Goal: Transaction & Acquisition: Book appointment/travel/reservation

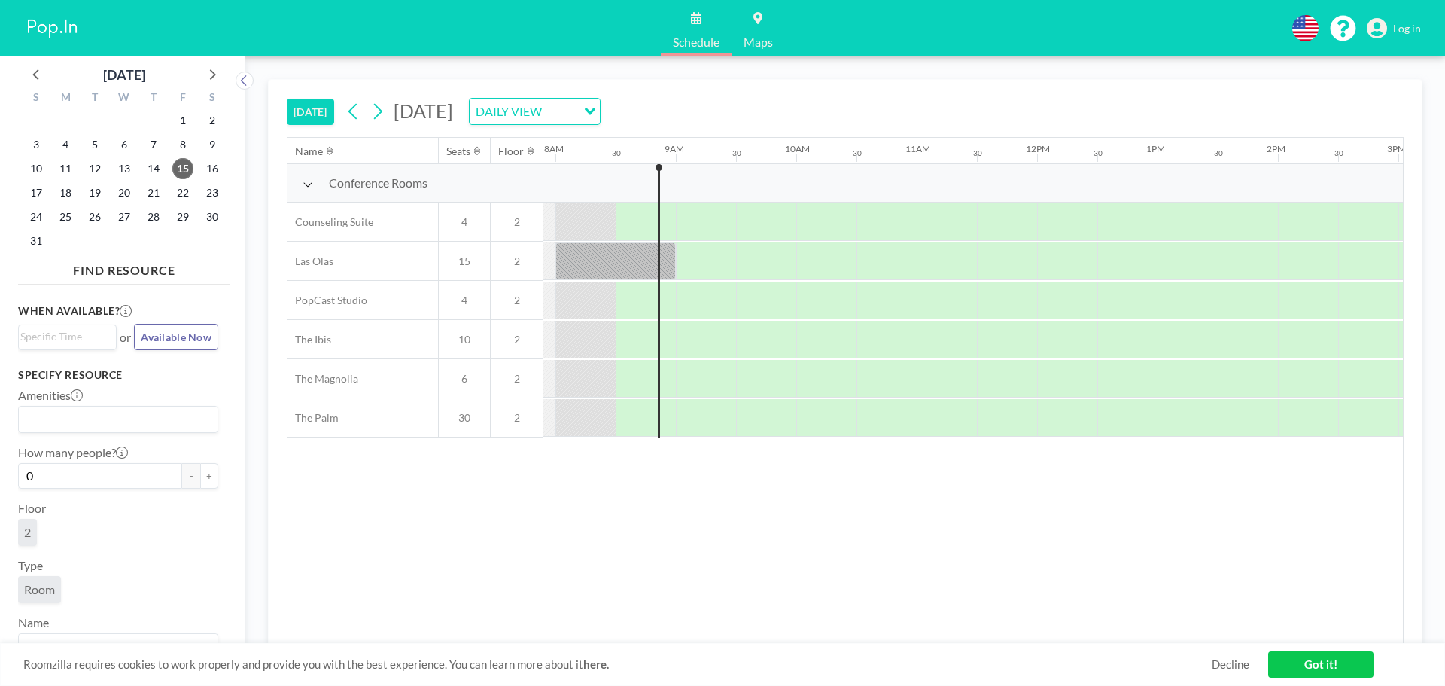
scroll to position [0, 964]
click at [1400, 27] on span "Log in" at bounding box center [1407, 29] width 28 height 14
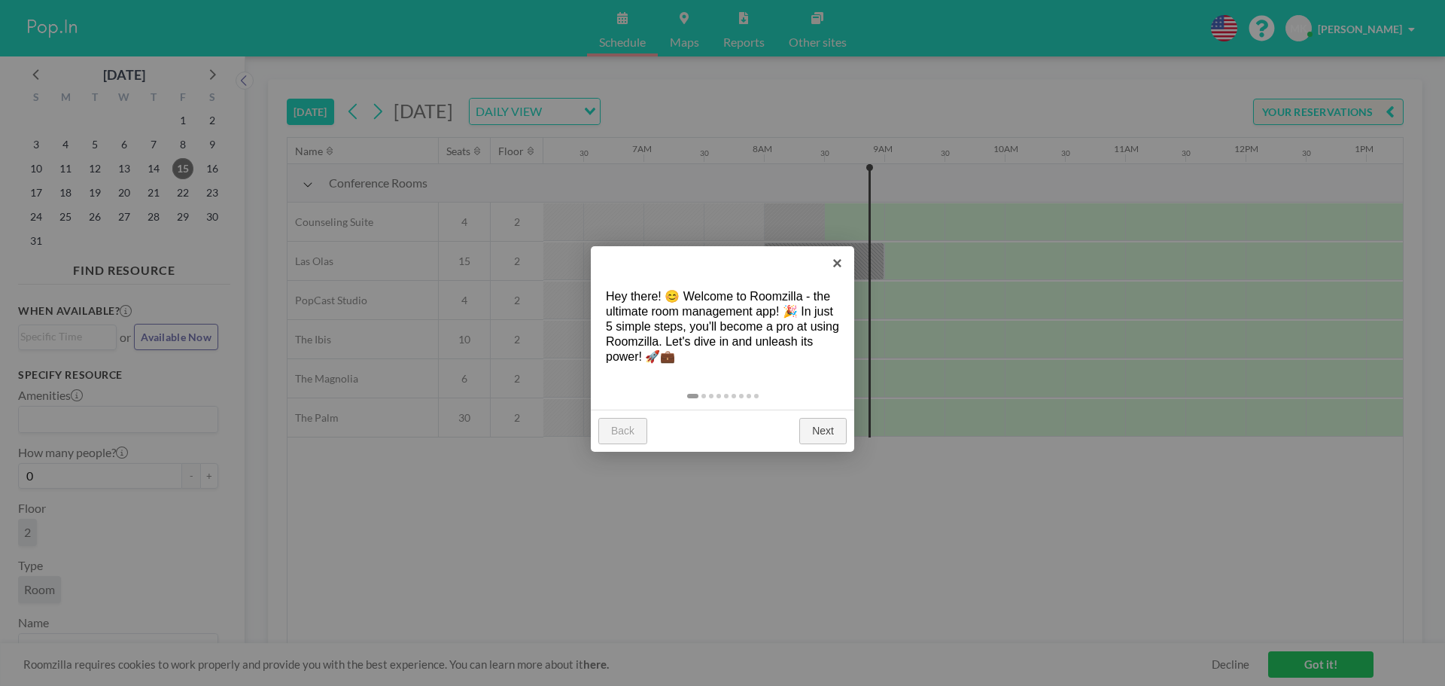
scroll to position [0, 964]
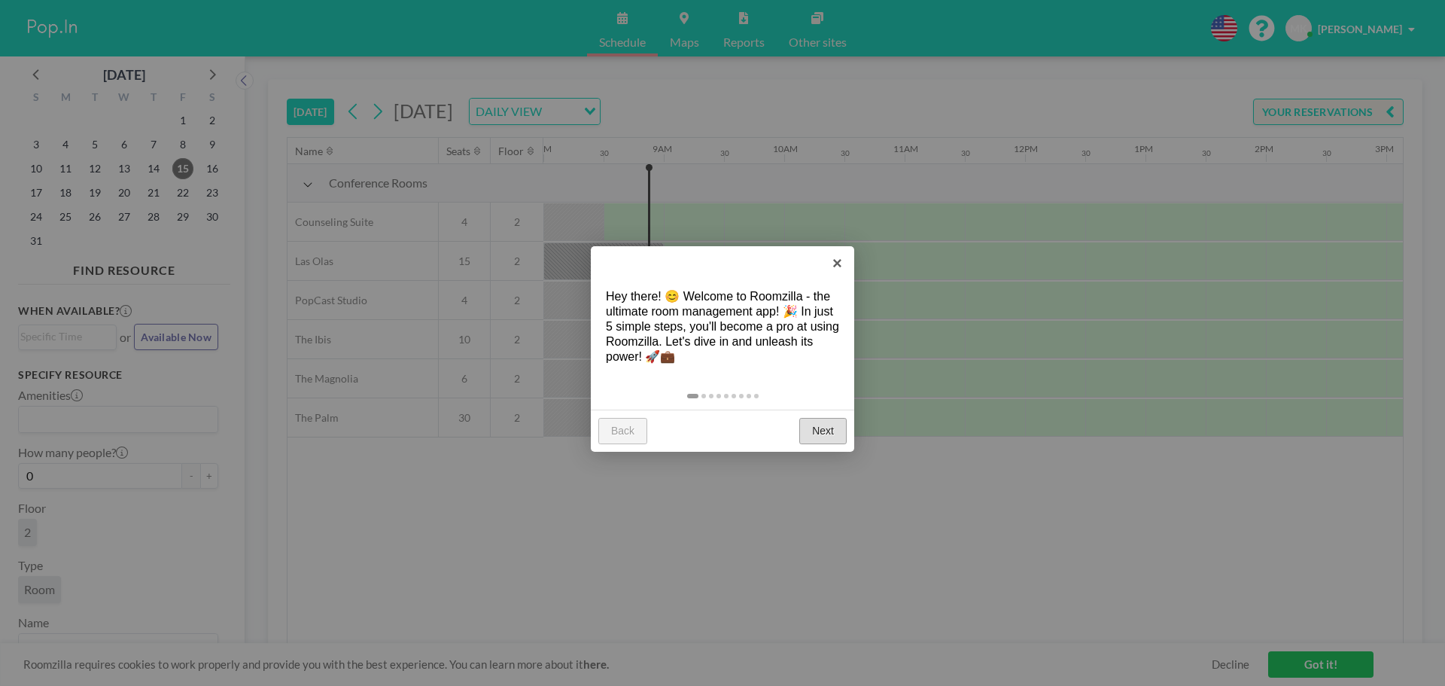
click at [827, 430] on link "Next" at bounding box center [822, 431] width 47 height 27
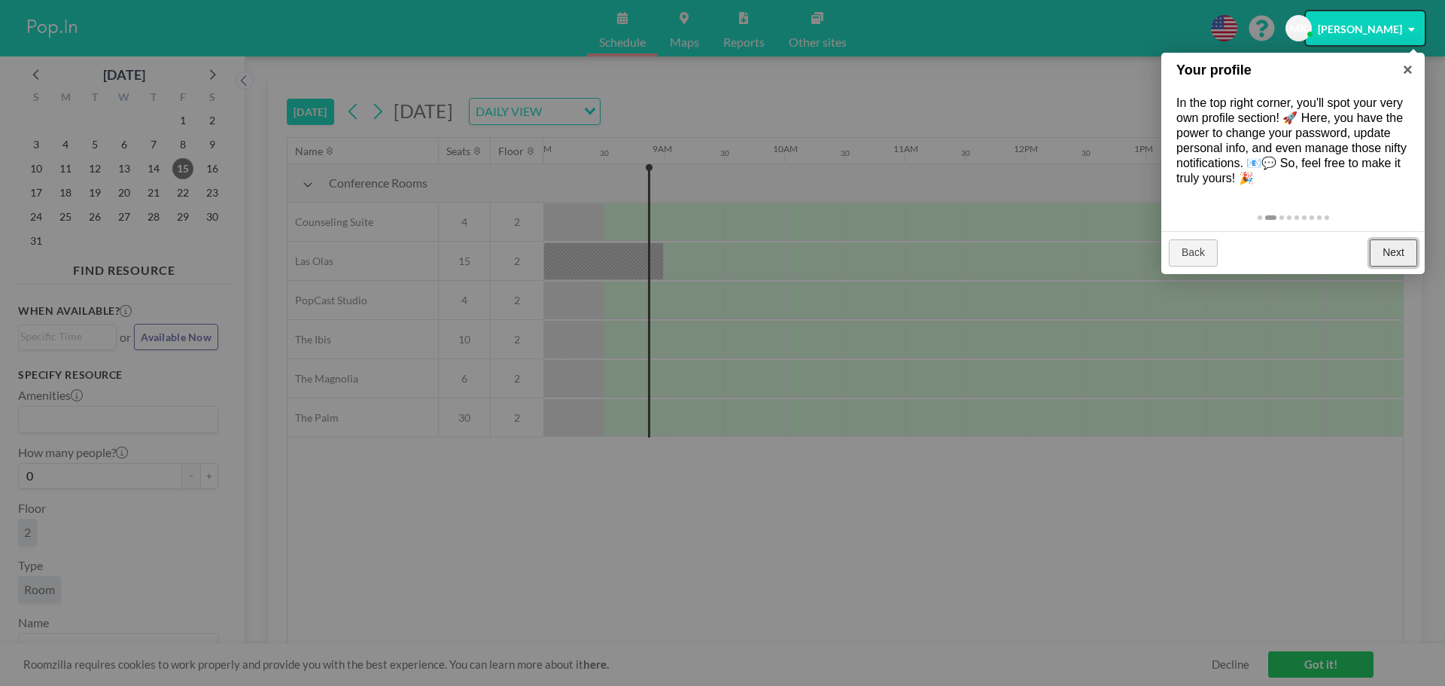
click at [1385, 262] on link "Next" at bounding box center [1393, 252] width 47 height 27
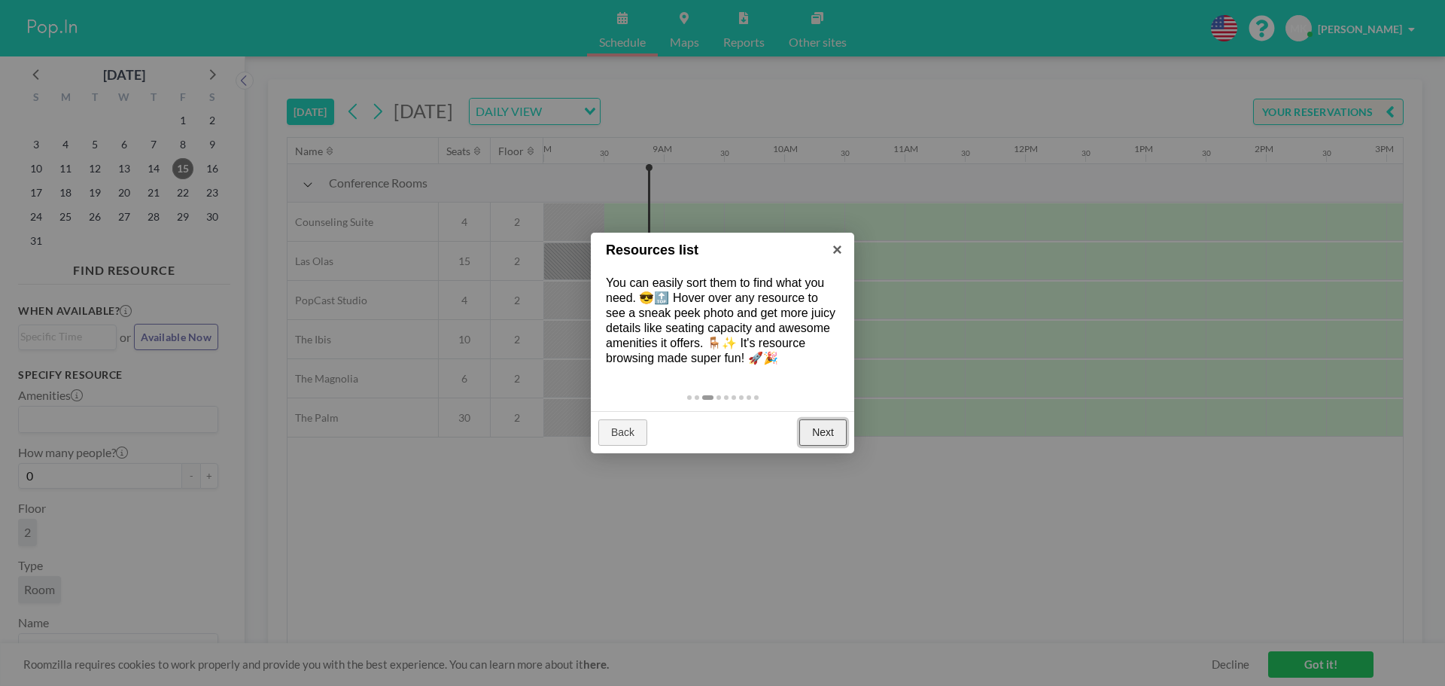
click at [827, 436] on link "Next" at bounding box center [822, 432] width 47 height 27
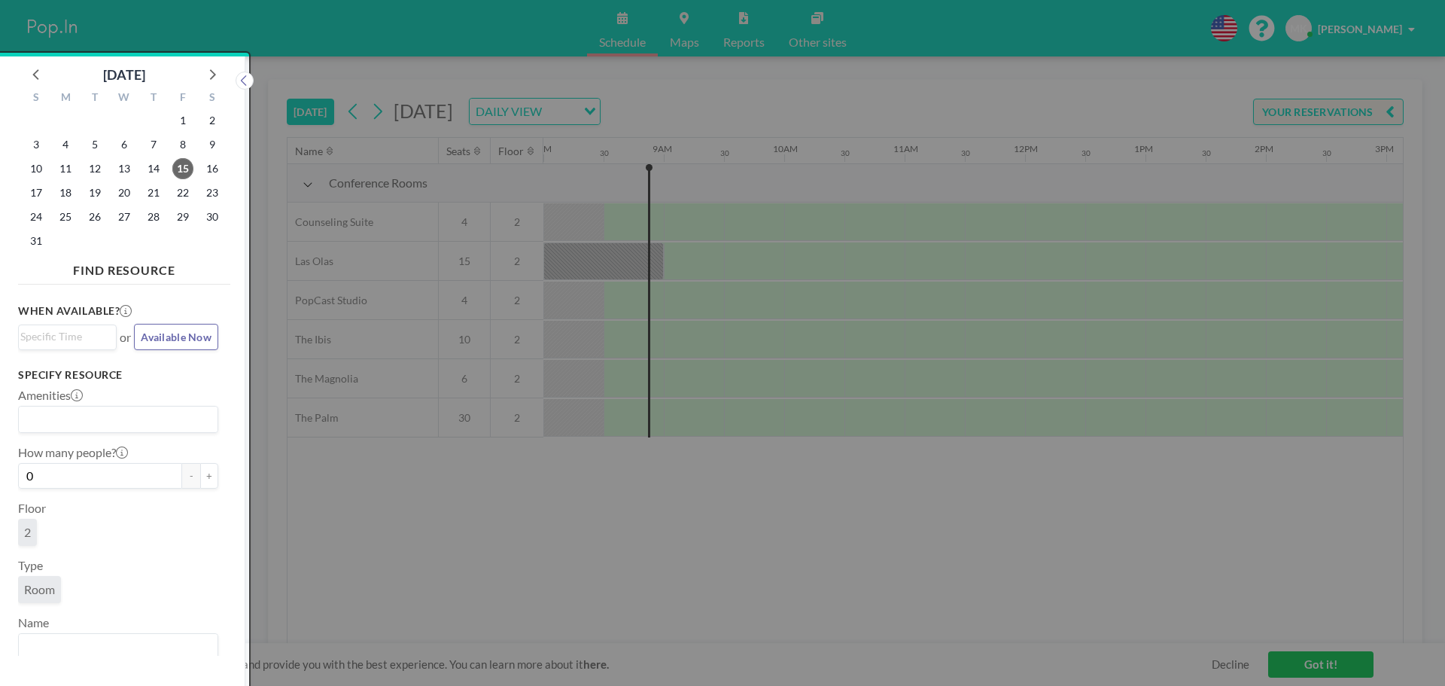
scroll to position [4, 0]
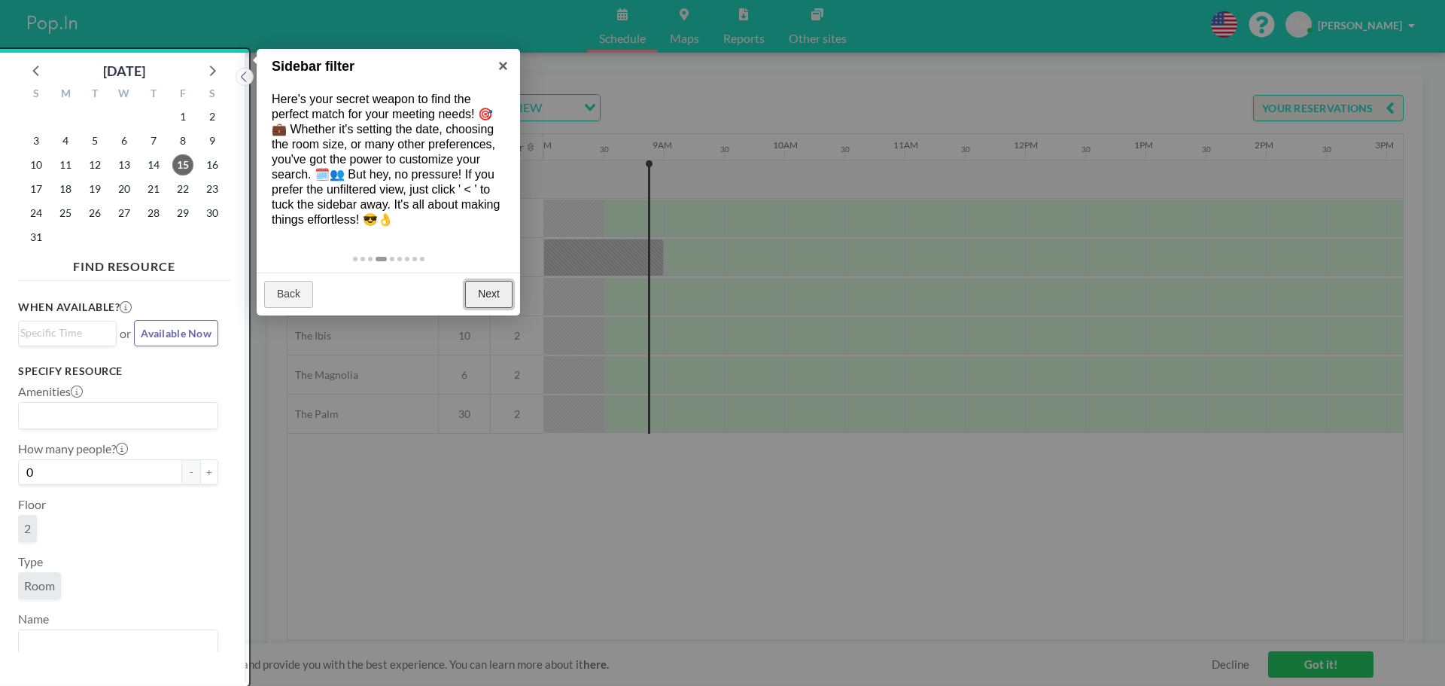
click at [478, 292] on link "Next" at bounding box center [488, 294] width 47 height 27
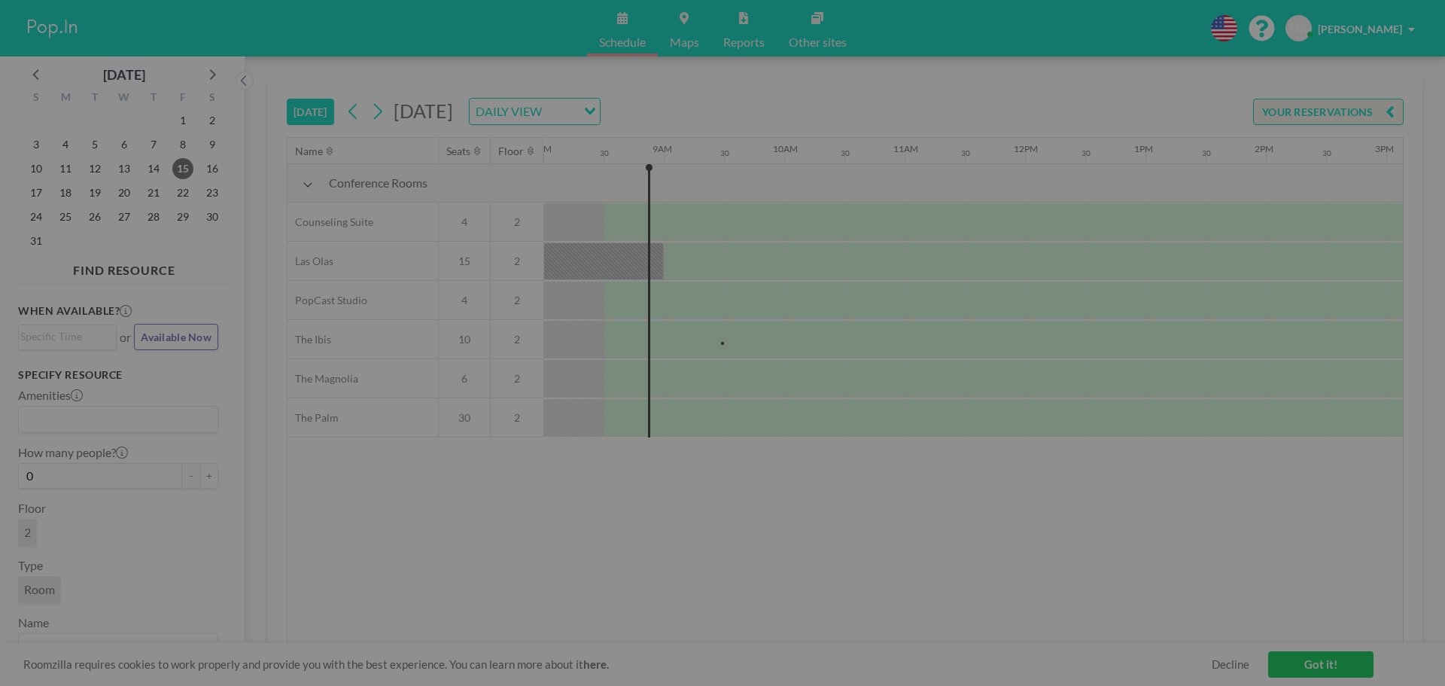
scroll to position [0, 0]
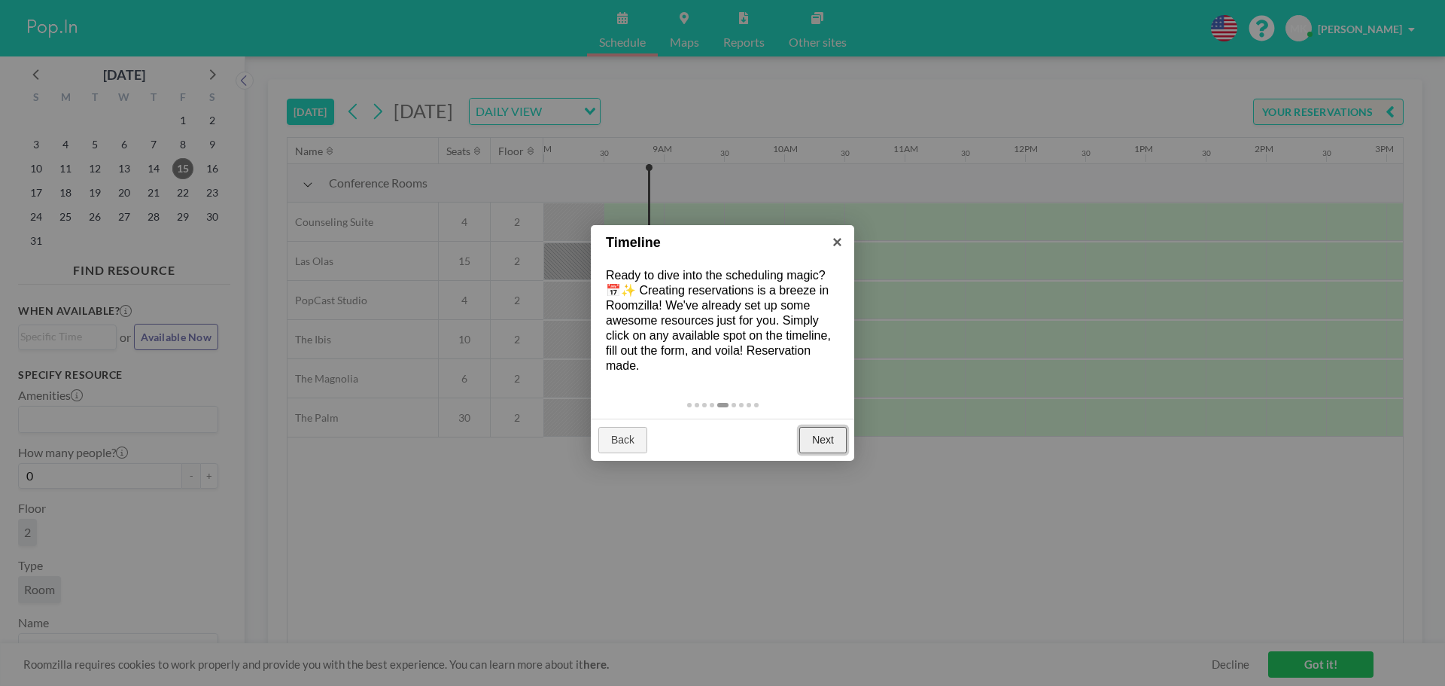
click at [828, 447] on link "Next" at bounding box center [822, 440] width 47 height 27
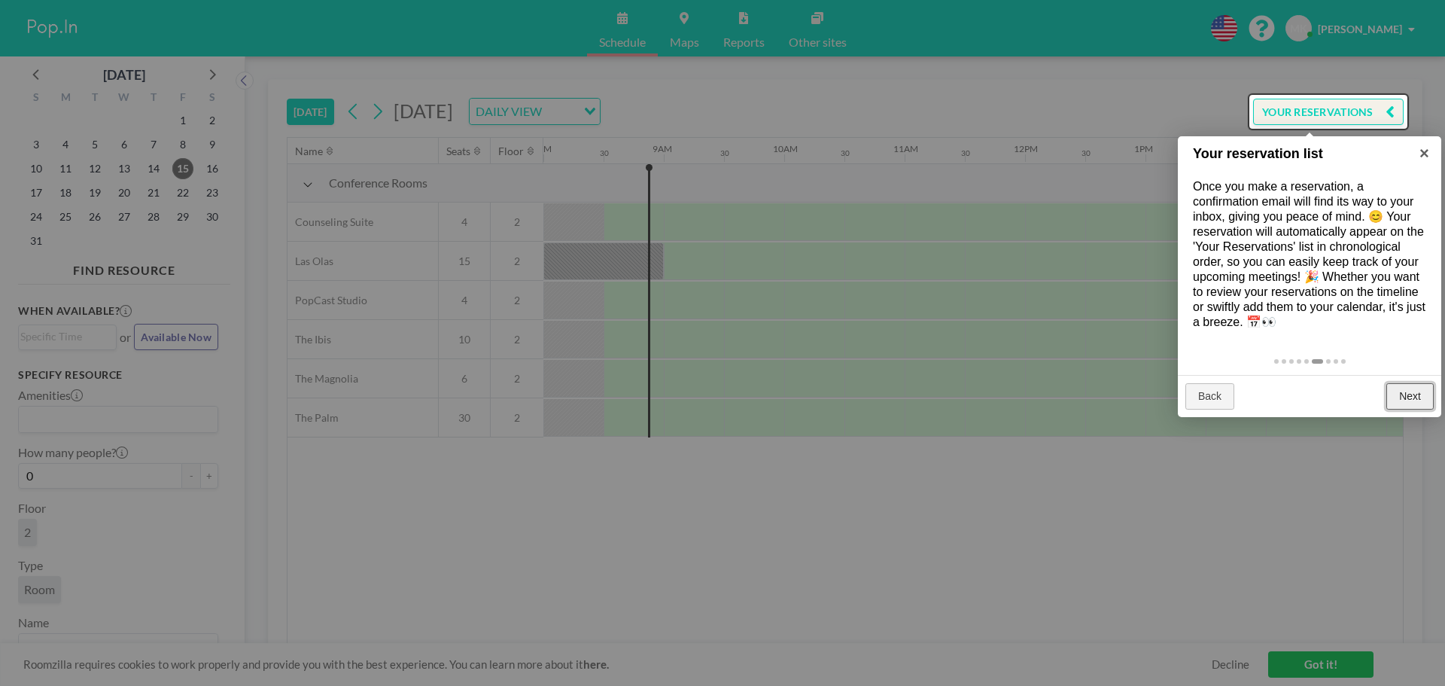
click at [1407, 397] on link "Next" at bounding box center [1410, 396] width 47 height 27
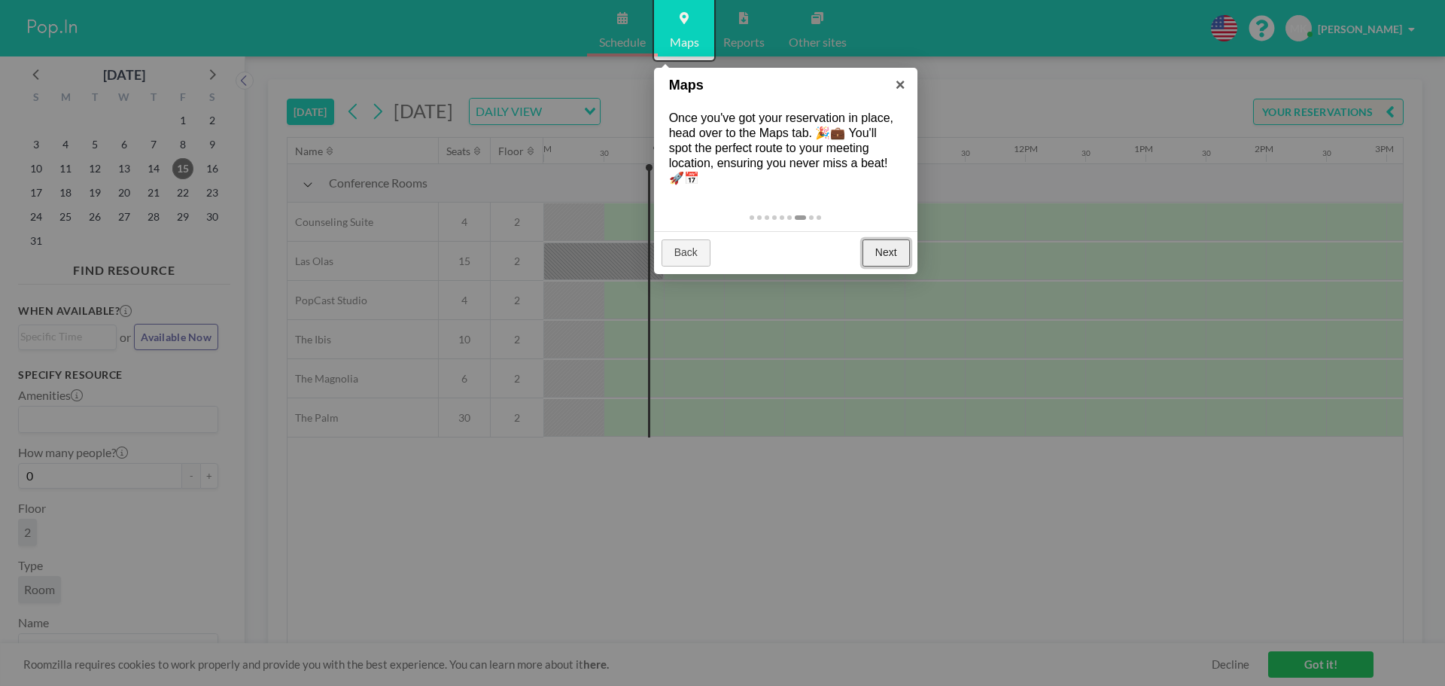
click at [891, 251] on link "Next" at bounding box center [886, 252] width 47 height 27
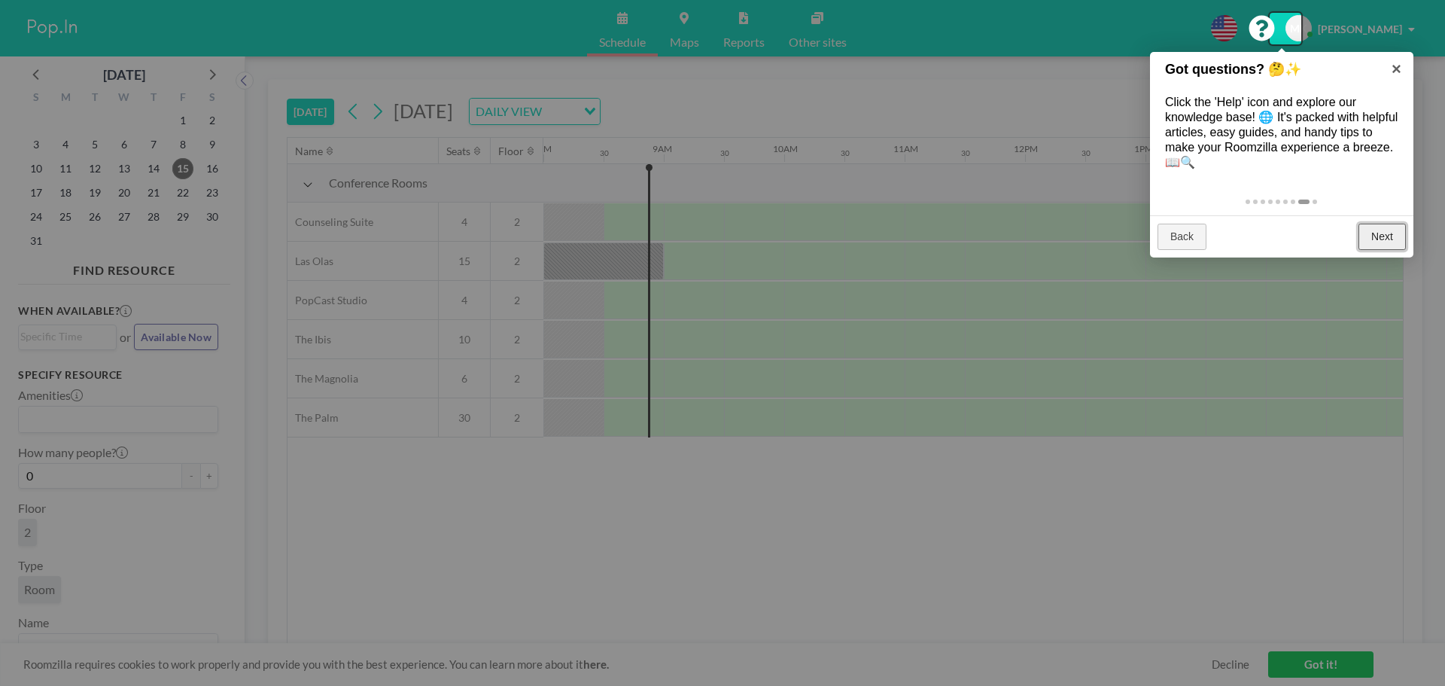
click at [1386, 238] on link "Next" at bounding box center [1382, 237] width 47 height 27
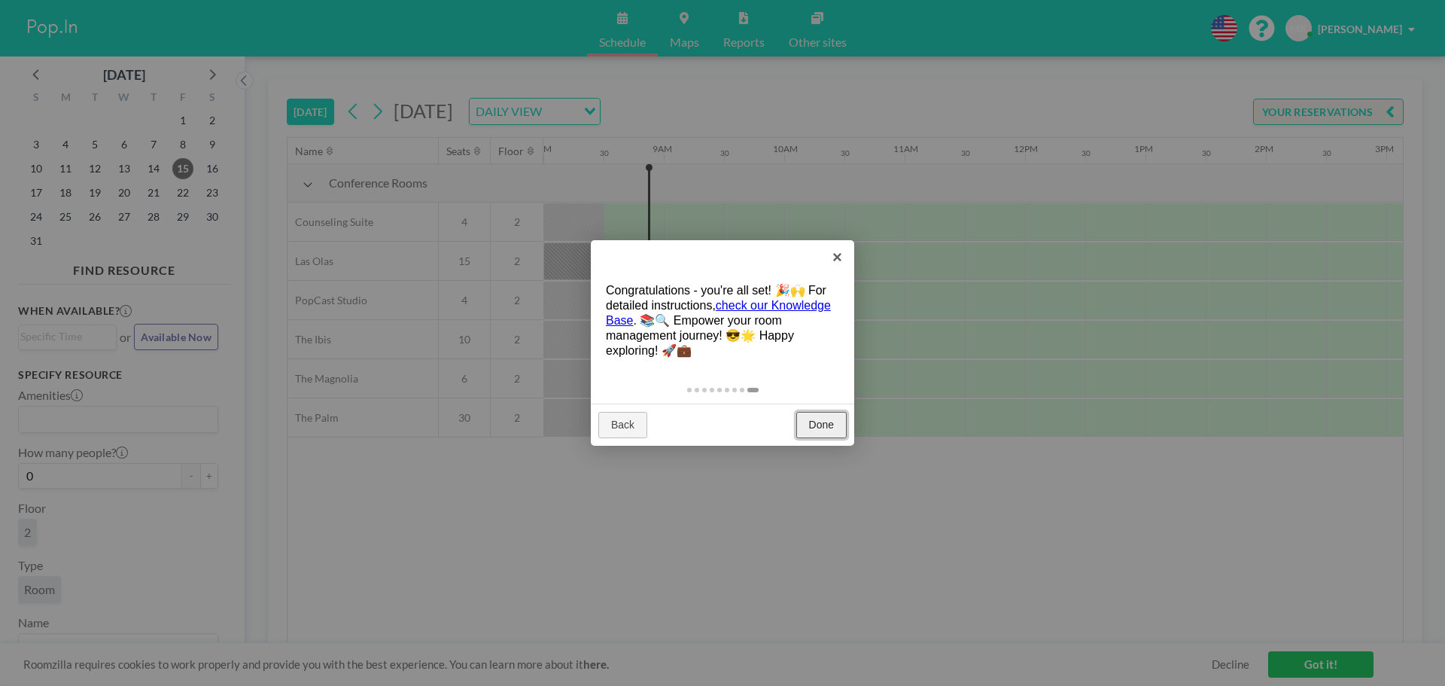
click at [824, 422] on link "Done" at bounding box center [821, 425] width 50 height 27
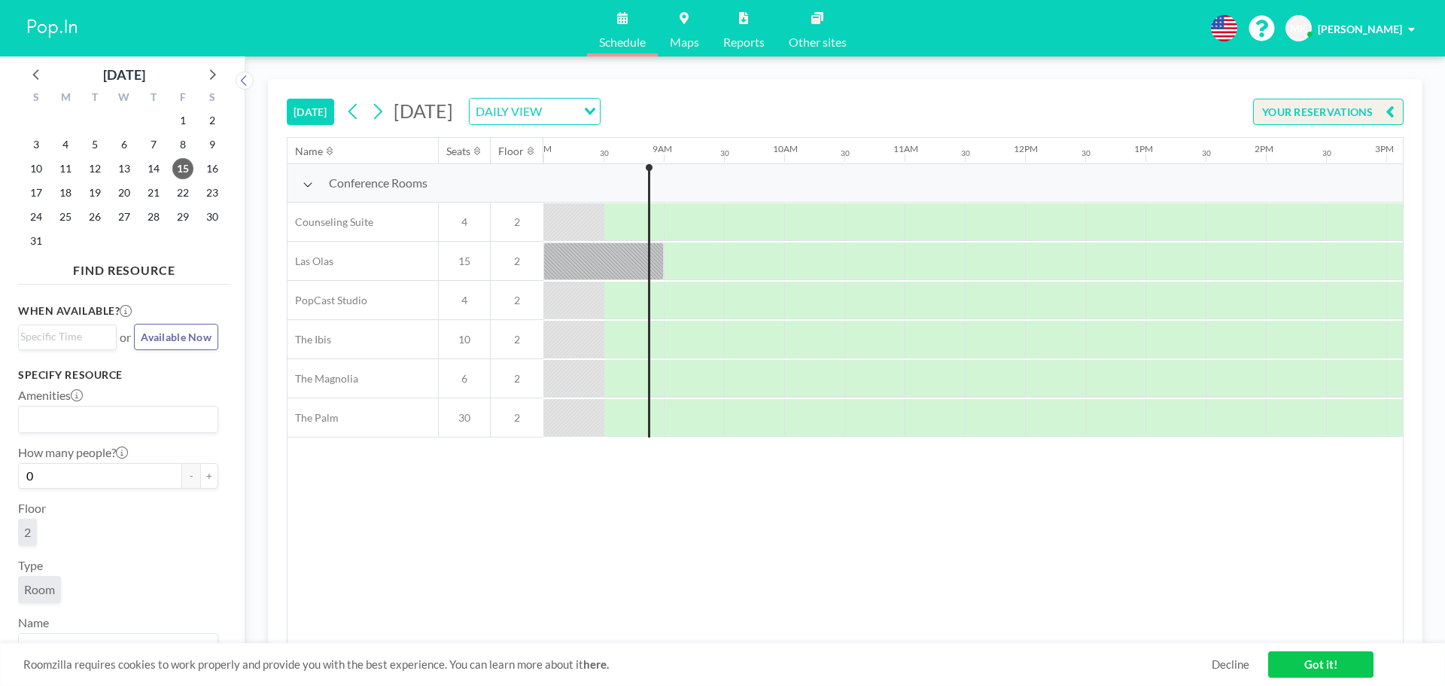
click at [1352, 110] on button "YOUR RESERVATIONS" at bounding box center [1328, 112] width 151 height 26
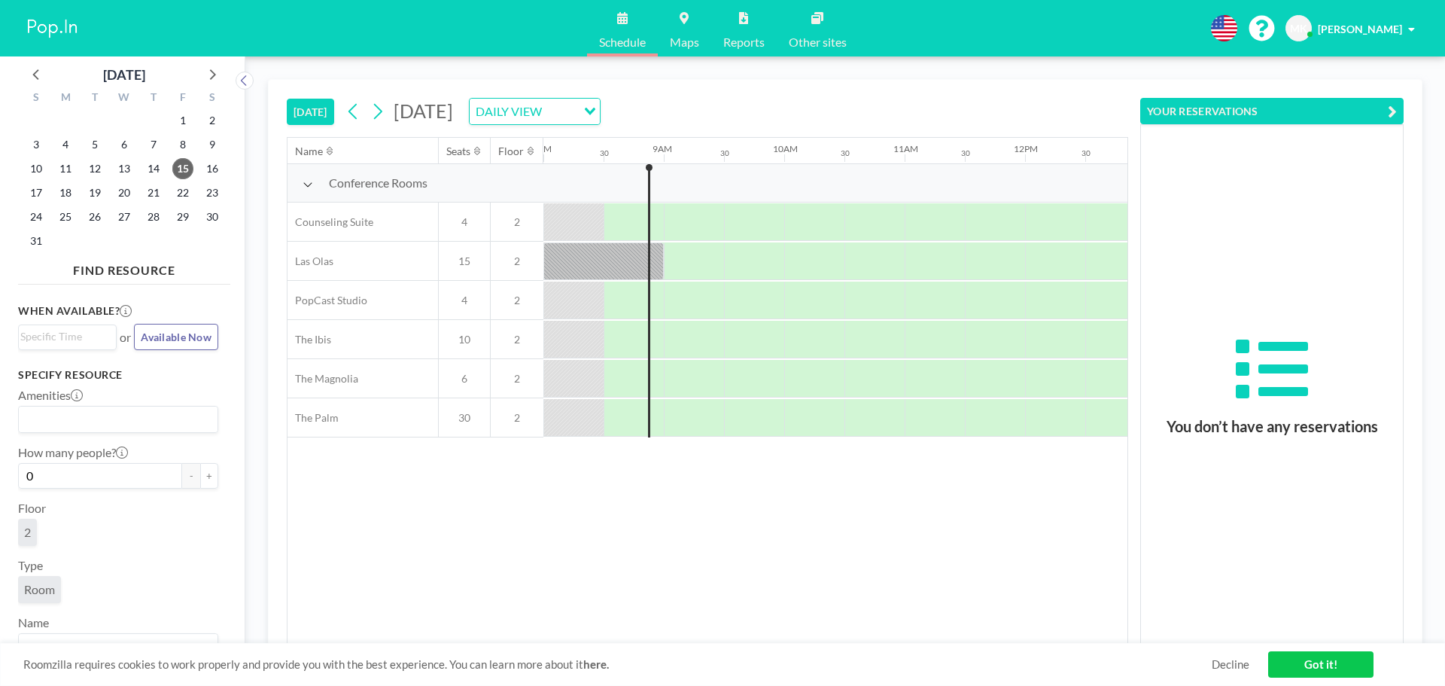
click at [1004, 558] on div "Name Seats Floor 12AM 30 1AM 30 2AM 30 3AM 30 4AM 30 5AM 30 6AM 30 7AM 30 8AM 3…" at bounding box center [708, 391] width 840 height 506
click at [1295, 658] on link "Got it!" at bounding box center [1320, 664] width 105 height 26
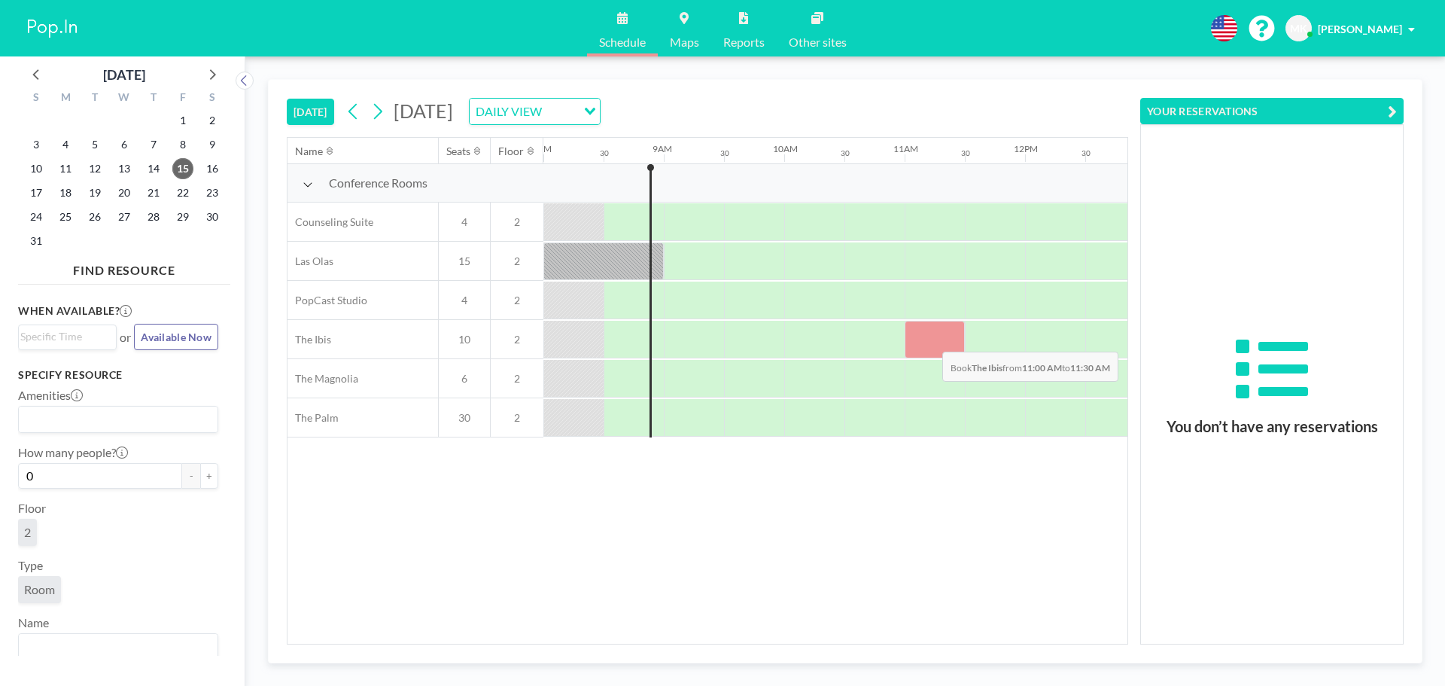
click at [930, 340] on div at bounding box center [935, 340] width 60 height 38
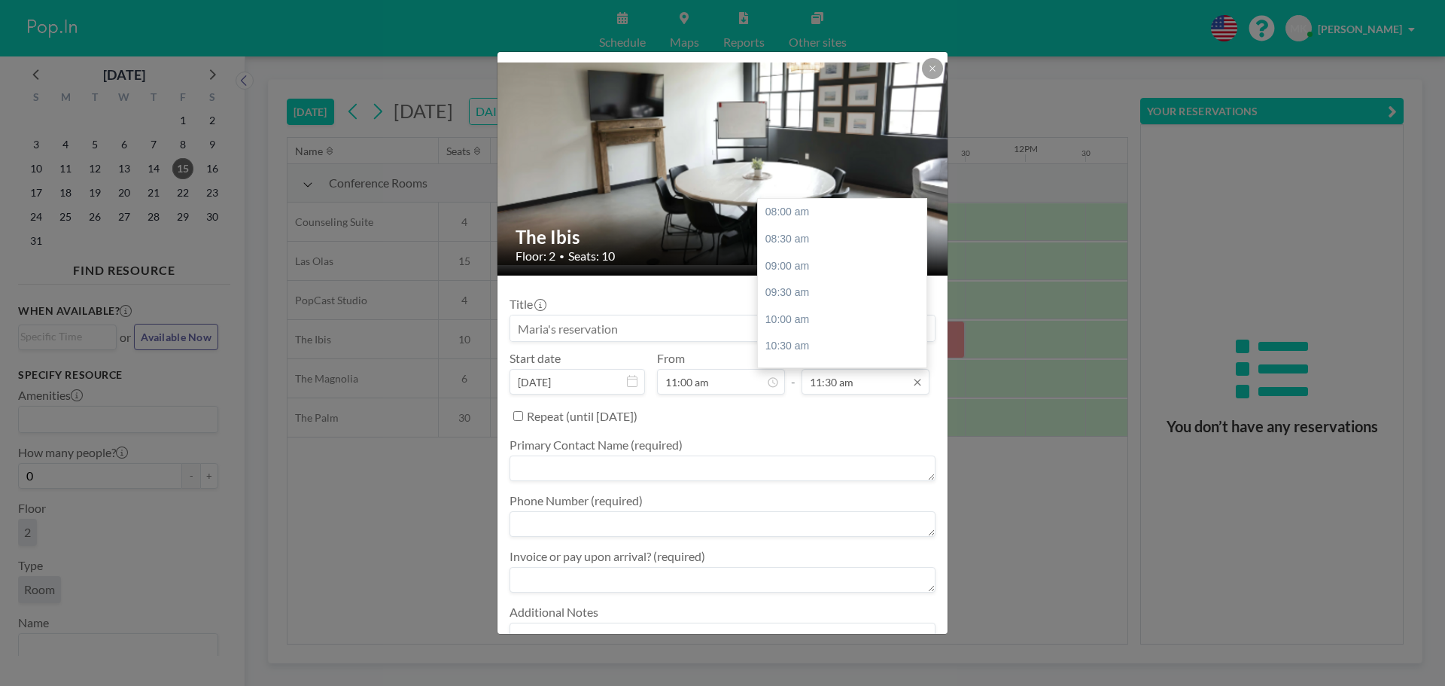
scroll to position [187, 0]
click at [781, 242] on div "12:00 pm" at bounding box center [846, 239] width 176 height 27
type input "12:00 pm"
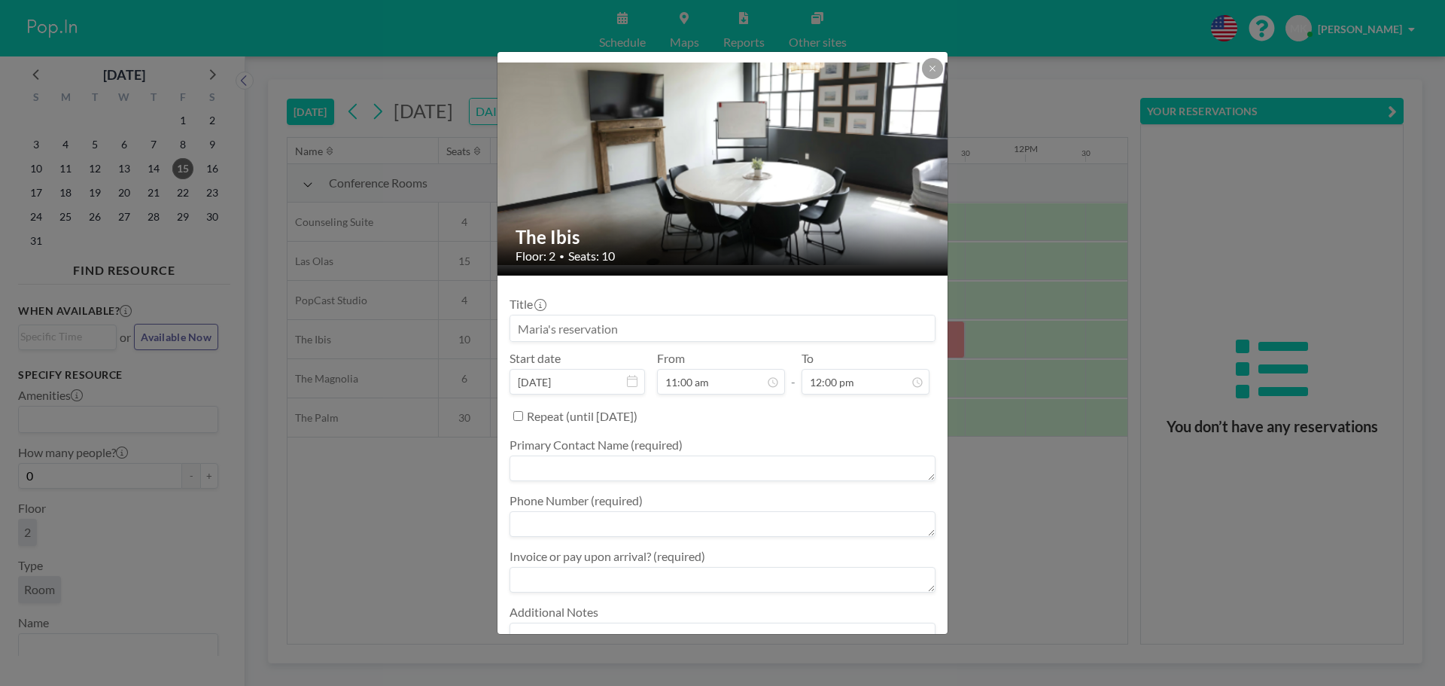
click at [757, 469] on textarea at bounding box center [723, 468] width 426 height 26
type textarea "m"
type textarea "MARIA KELLER"
click at [630, 516] on textarea at bounding box center [723, 524] width 426 height 26
type textarea "678-773-9494"
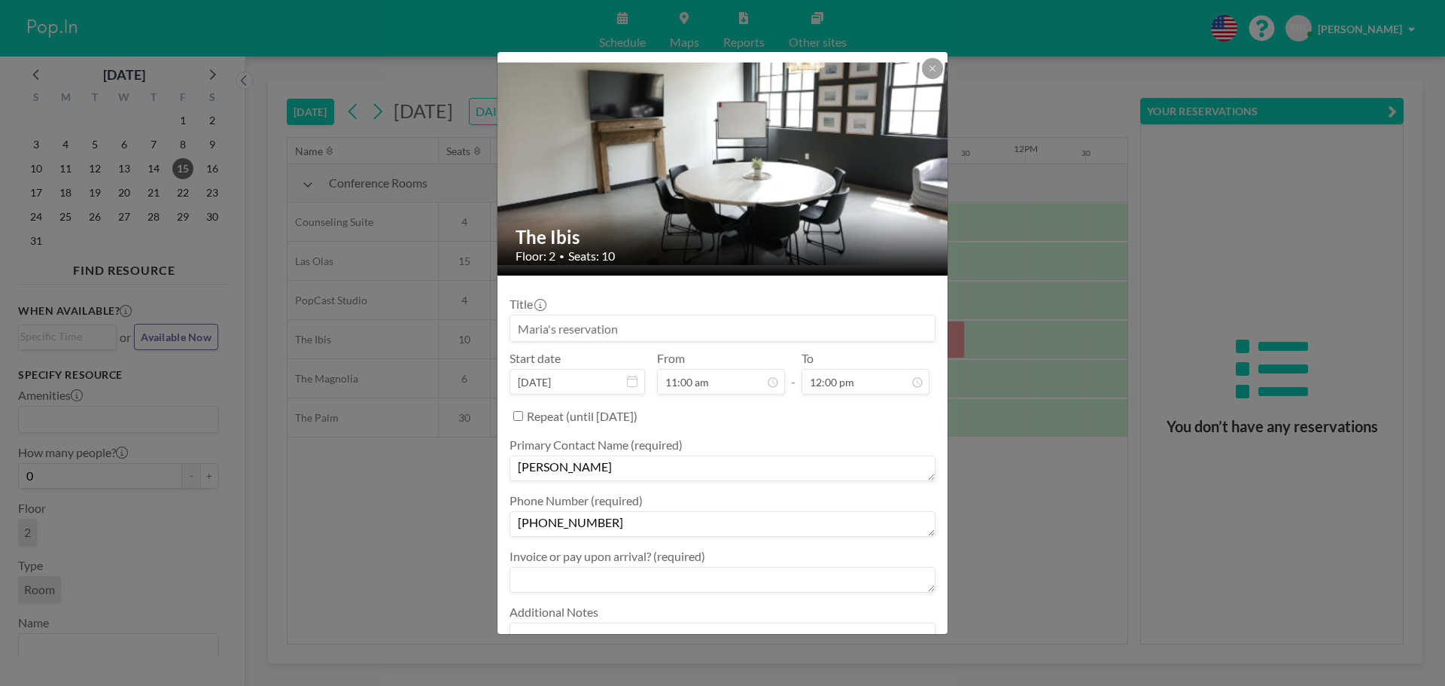
click at [592, 585] on textarea at bounding box center [723, 580] width 426 height 26
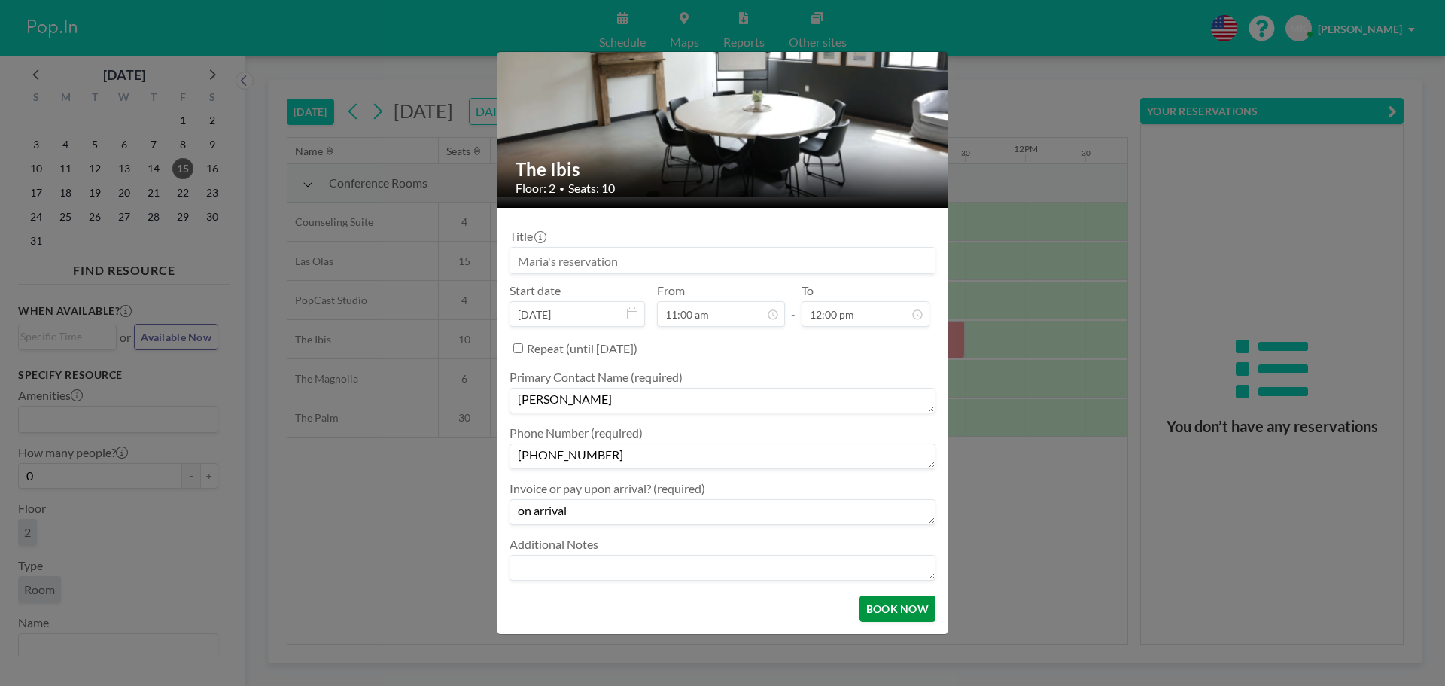
type textarea "on arrival"
click at [906, 613] on button "BOOK NOW" at bounding box center [898, 608] width 76 height 26
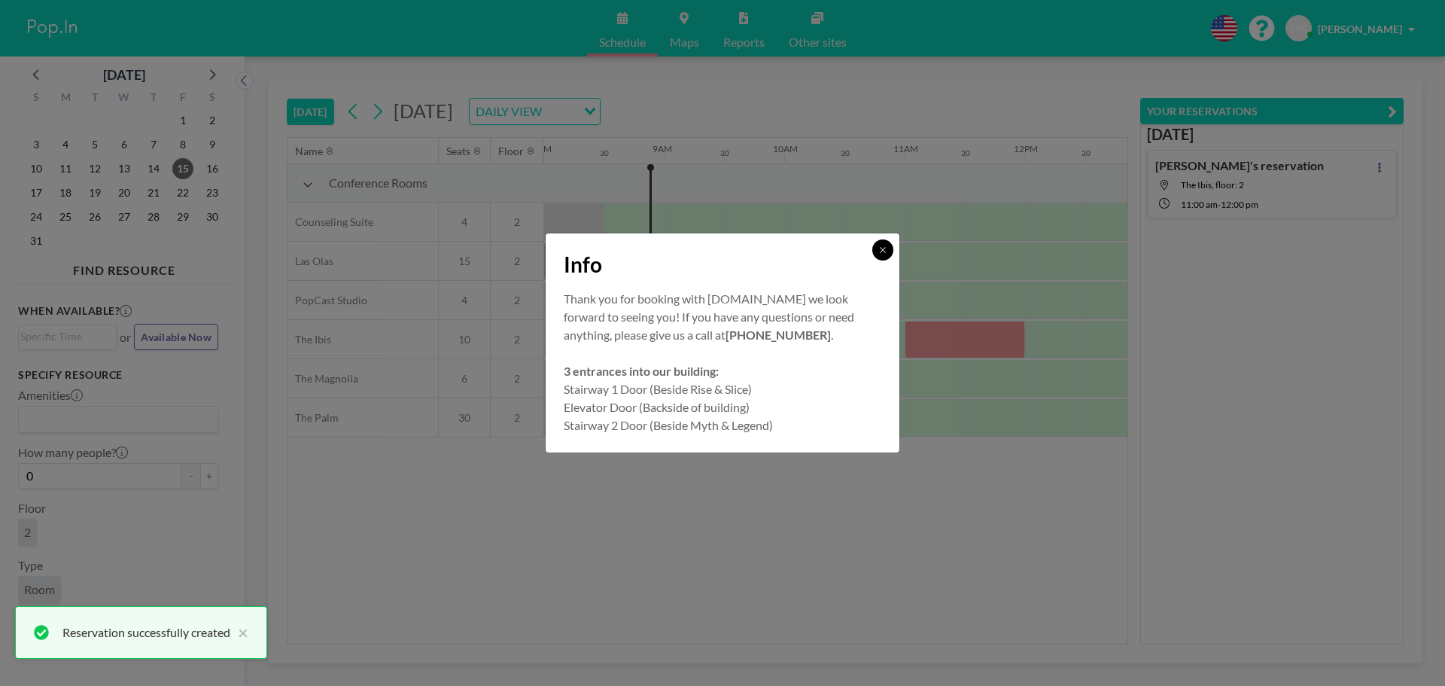
click at [879, 248] on icon at bounding box center [882, 249] width 9 height 9
